Goal: Obtain resource: Download file/media

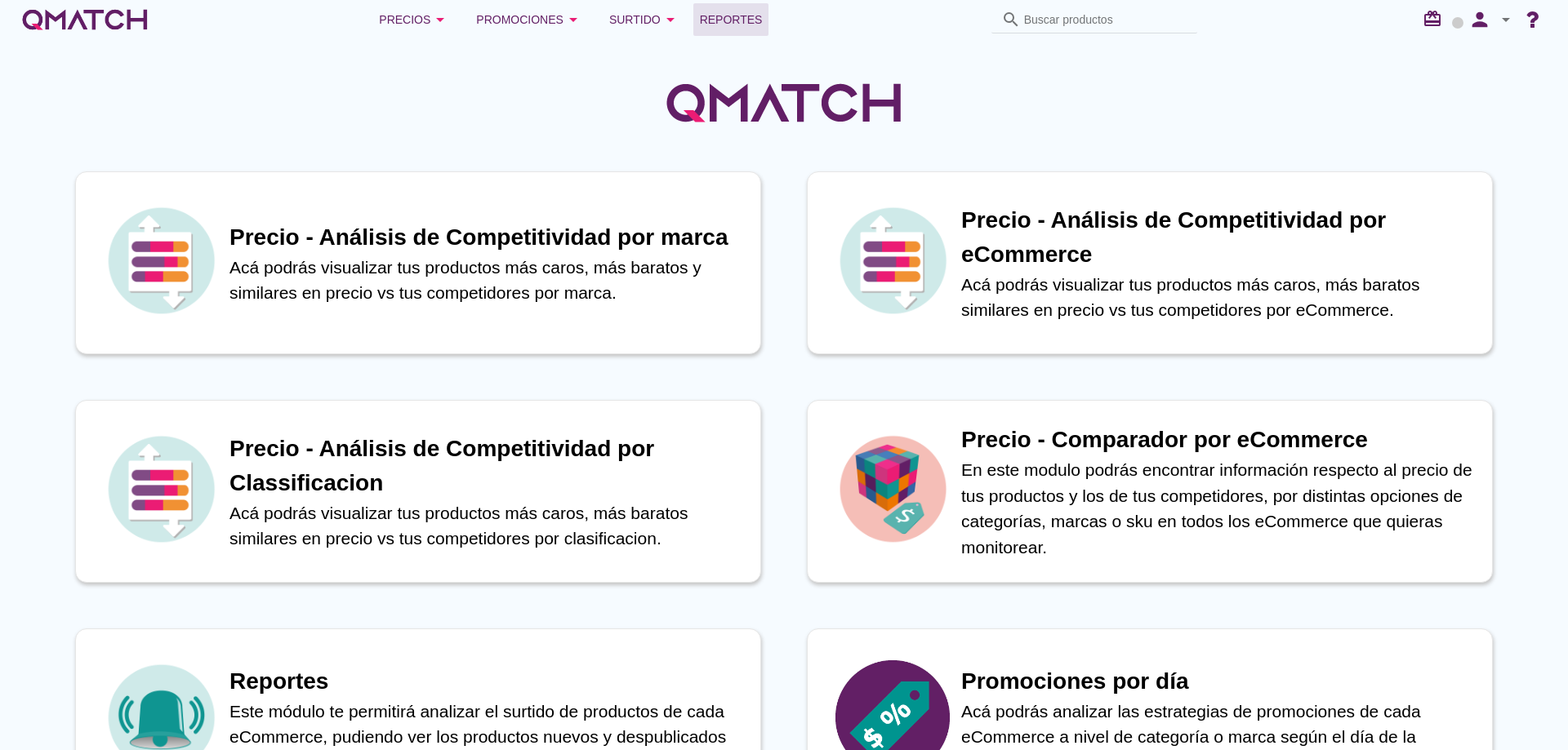
click at [762, 29] on link "Reportes" at bounding box center [731, 19] width 76 height 32
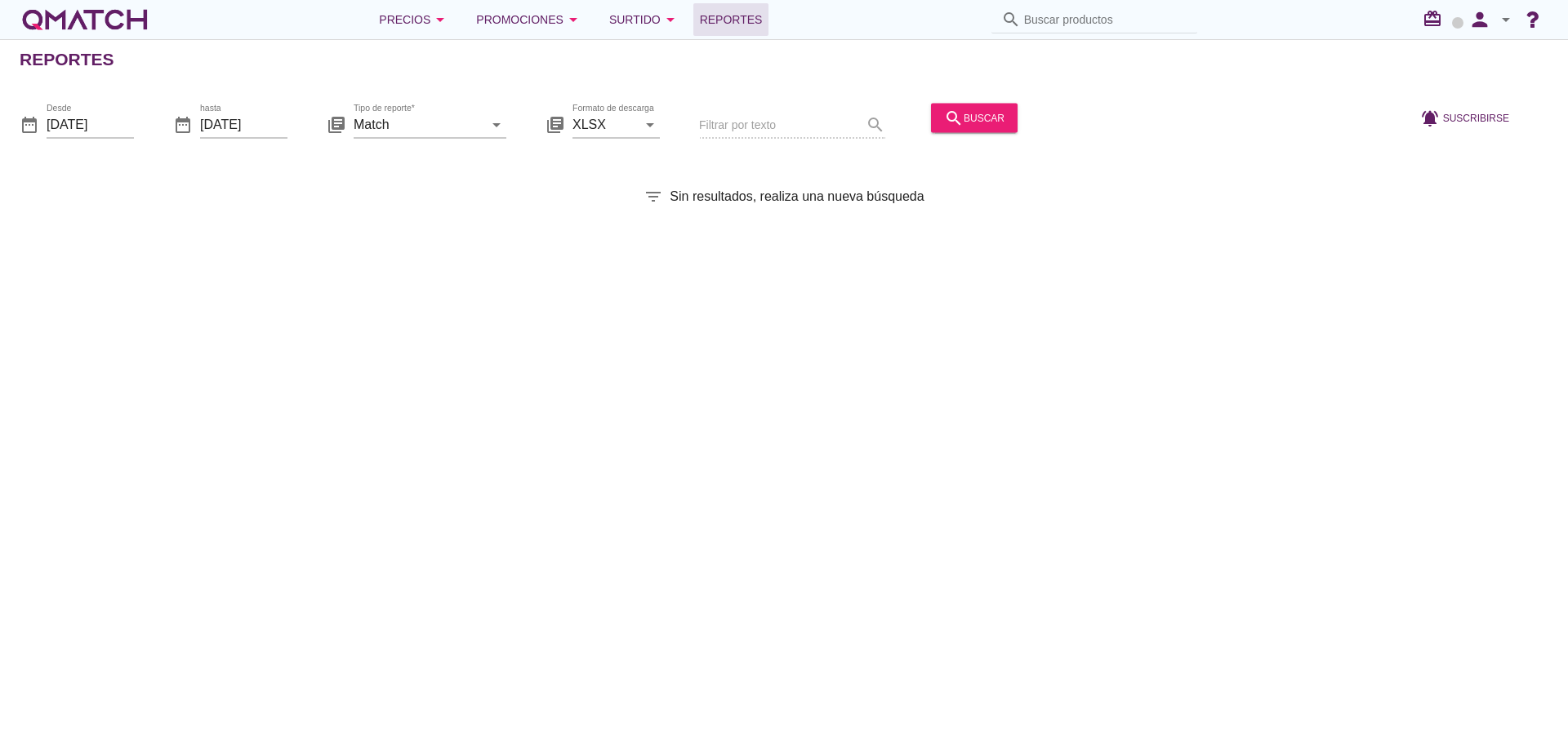
click at [142, 135] on div "date_range Desde [DATE] date_range hasta [DATE] library_books Tipo de reporte* …" at bounding box center [784, 119] width 1568 height 68
click at [100, 125] on input "[DATE]" at bounding box center [90, 124] width 87 height 26
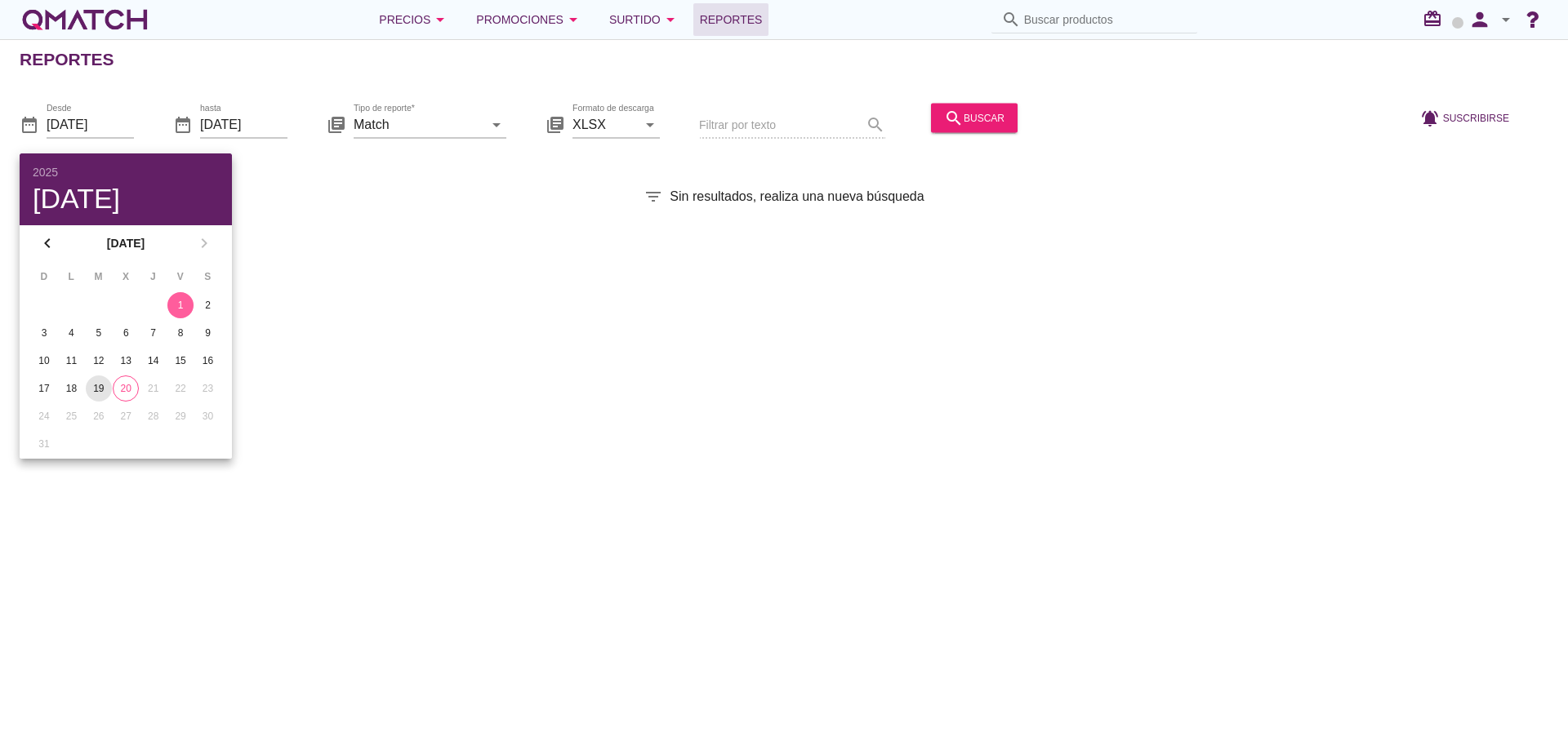
click at [95, 388] on div "19" at bounding box center [98, 388] width 26 height 14
type input "[DATE]"
click at [963, 122] on div "search buscar" at bounding box center [975, 117] width 61 height 20
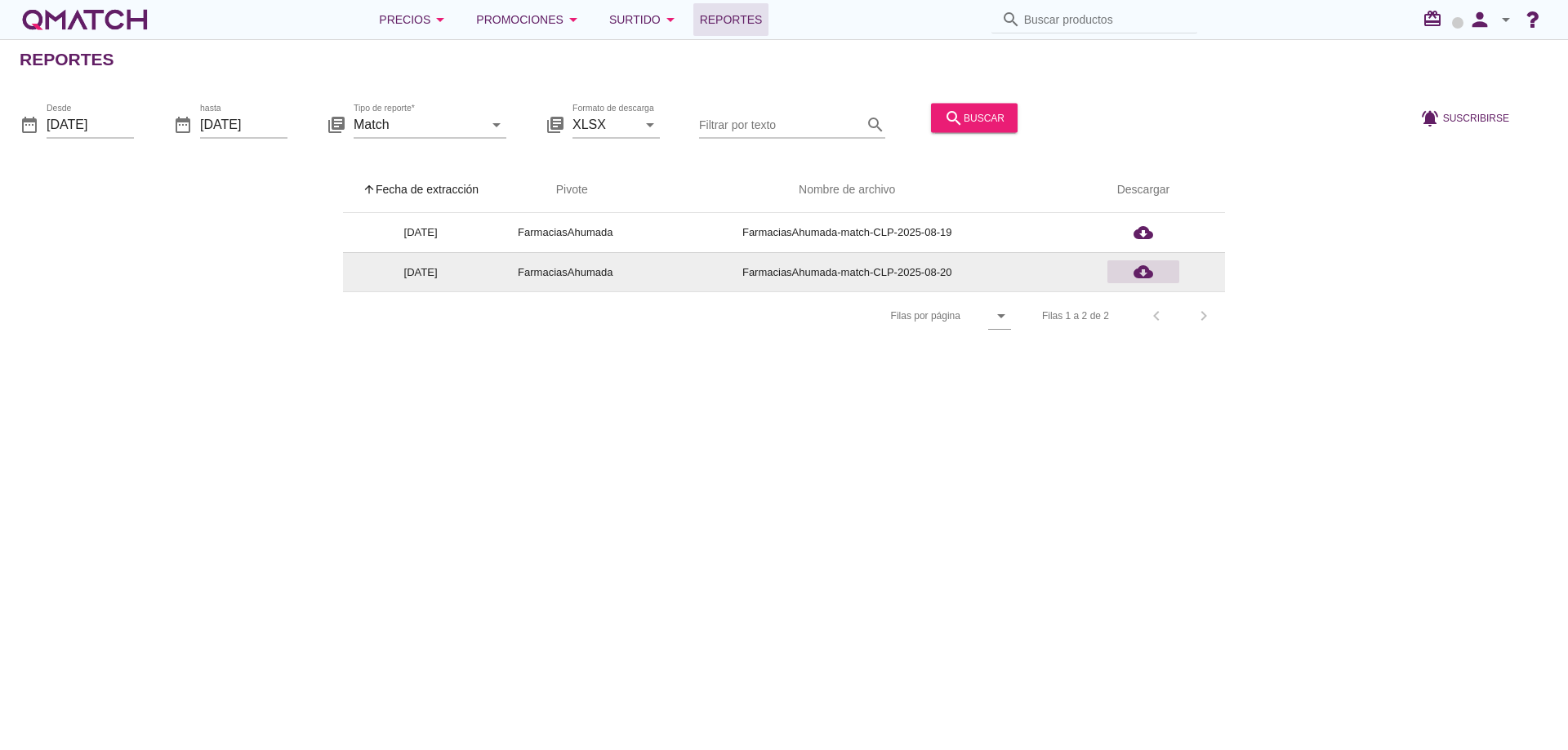
click at [1142, 267] on icon "cloud_download" at bounding box center [1143, 272] width 20 height 20
